Goal: Task Accomplishment & Management: Use online tool/utility

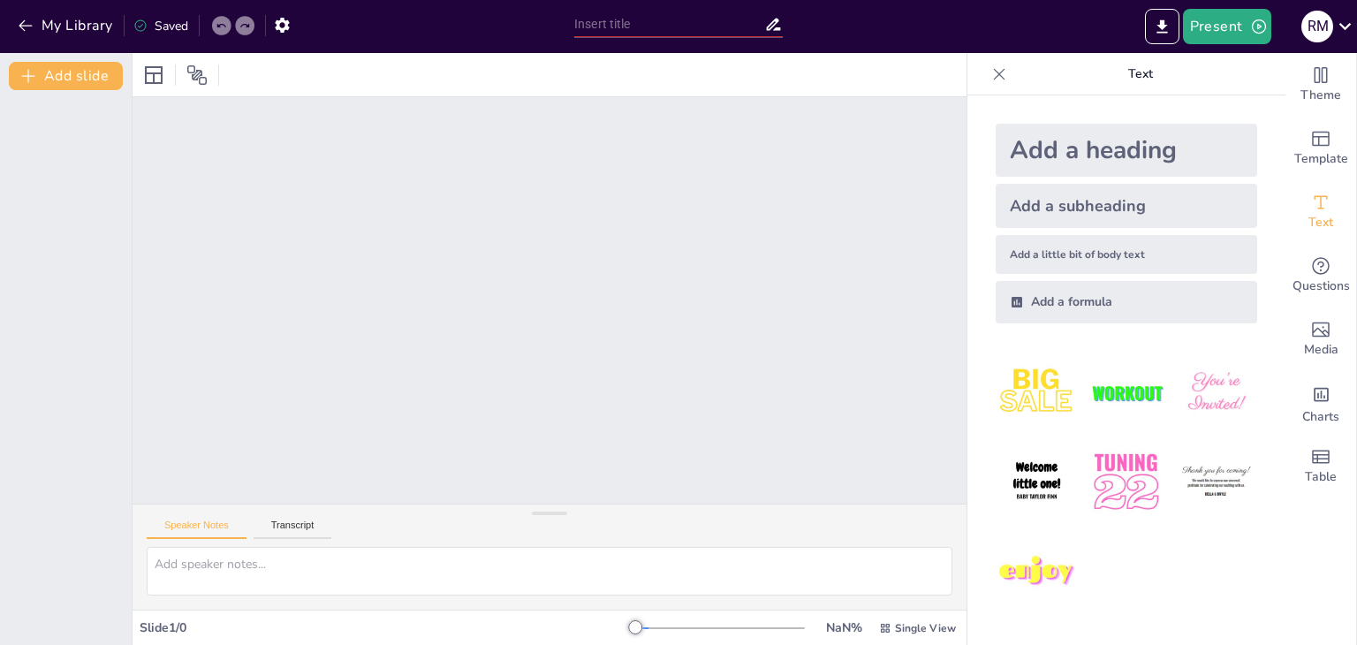
click at [1054, 207] on div "Add a subheading" at bounding box center [1127, 206] width 262 height 44
click at [1089, 206] on div "Add a subheading" at bounding box center [1127, 206] width 262 height 44
click at [823, 626] on div "NaN %" at bounding box center [844, 627] width 42 height 17
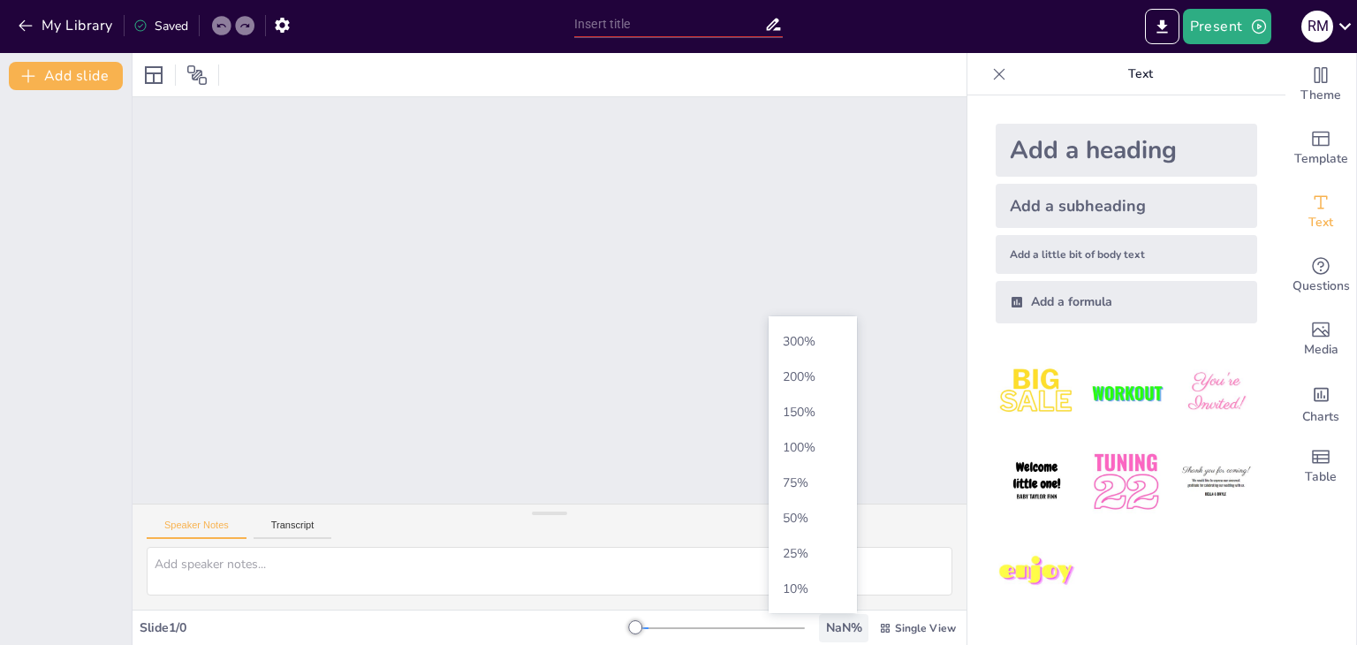
click at [823, 626] on div "NaN %" at bounding box center [844, 627] width 42 height 17
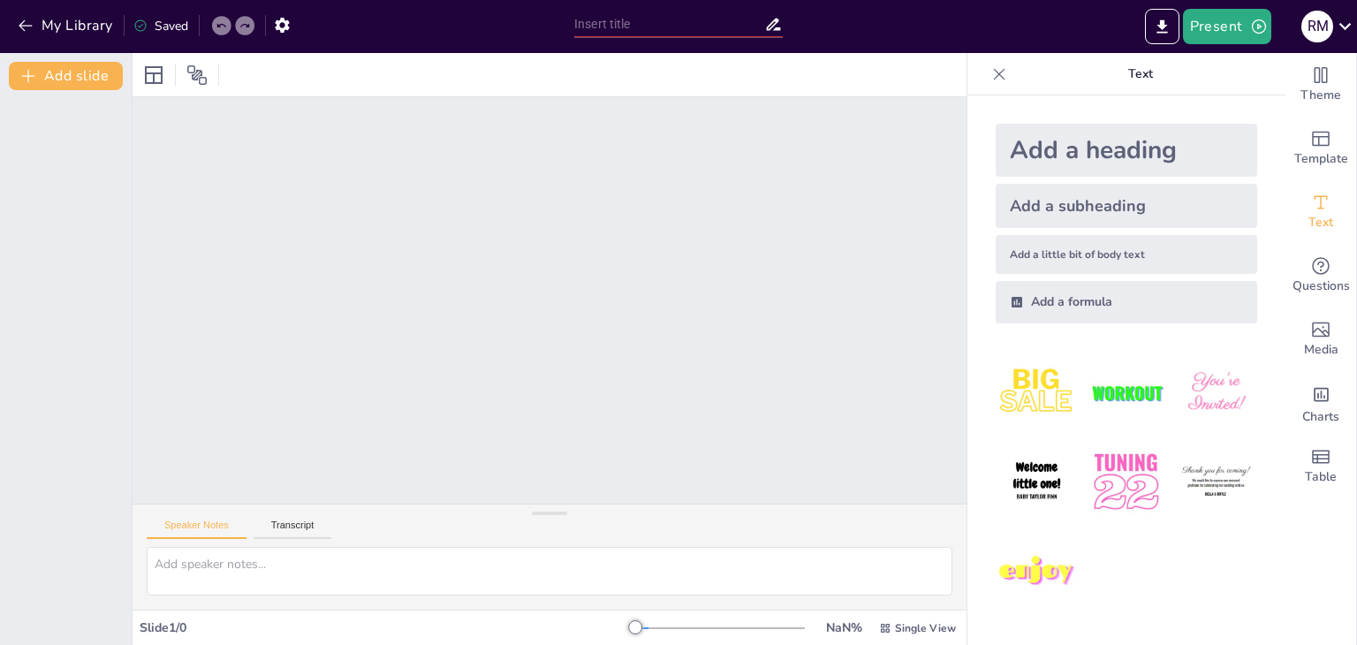
click at [1142, 569] on div at bounding box center [1127, 483] width 290 height 290
click at [1113, 466] on img at bounding box center [1126, 482] width 82 height 82
click at [283, 526] on button "Transcript" at bounding box center [293, 529] width 79 height 19
click at [217, 523] on button "Speaker Notes" at bounding box center [197, 529] width 100 height 19
click at [1190, 559] on div at bounding box center [1127, 483] width 290 height 290
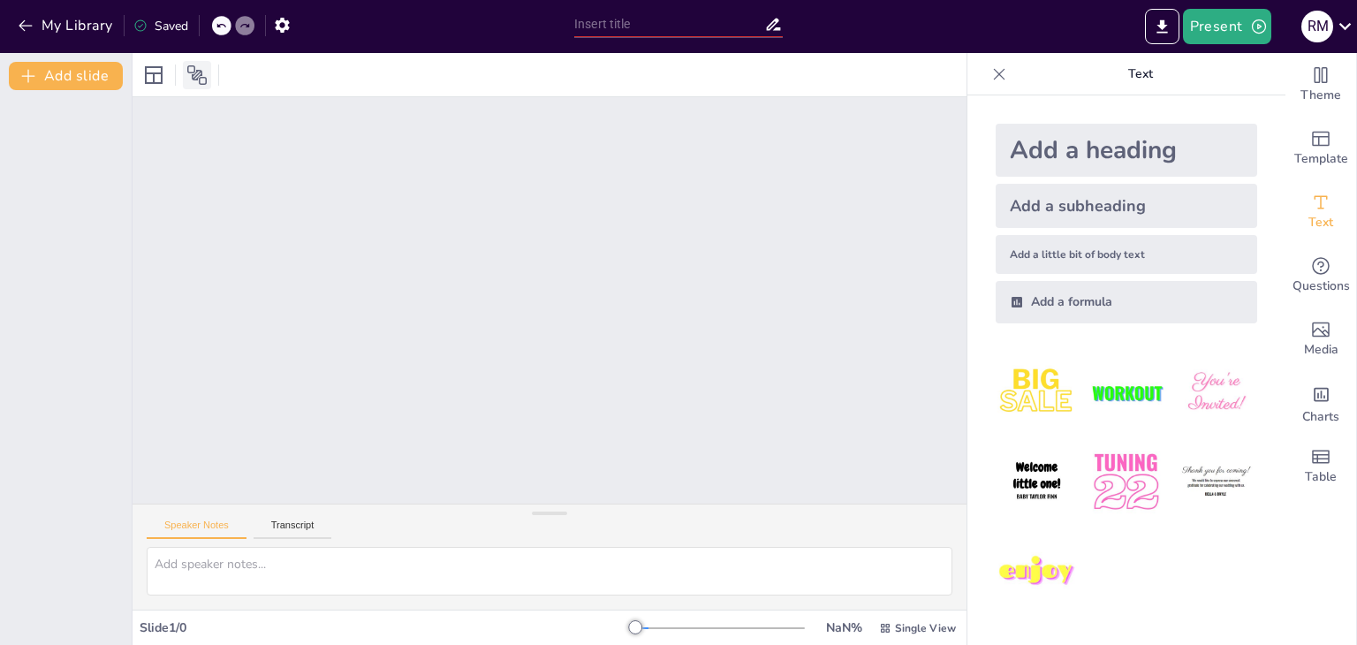
click at [192, 72] on icon at bounding box center [196, 75] width 21 height 21
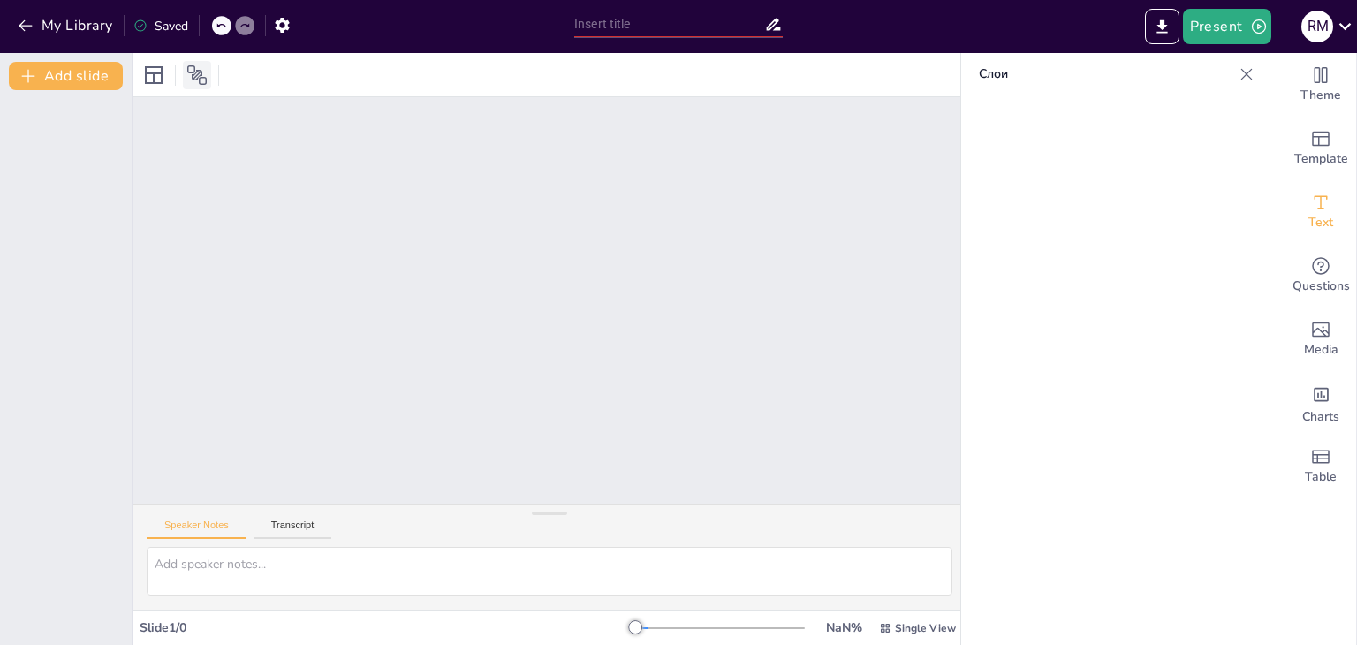
click at [192, 72] on icon at bounding box center [196, 75] width 21 height 21
click at [158, 21] on div "Unable to save" at bounding box center [184, 26] width 103 height 17
click at [131, 27] on div "Unable to save" at bounding box center [181, 25] width 112 height 32
click at [197, 74] on icon at bounding box center [196, 75] width 21 height 21
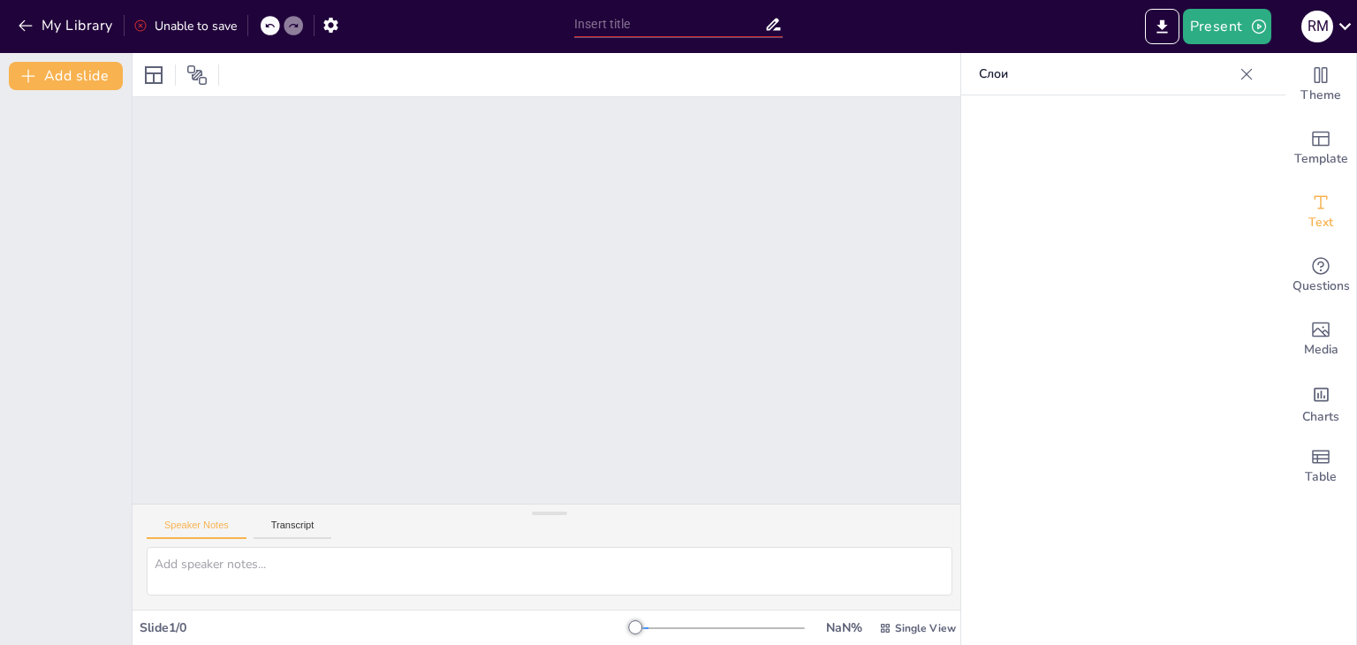
click at [1255, 418] on div at bounding box center [1119, 396] width 317 height 603
click at [1015, 176] on div at bounding box center [1119, 396] width 317 height 603
